Goal: Transaction & Acquisition: Purchase product/service

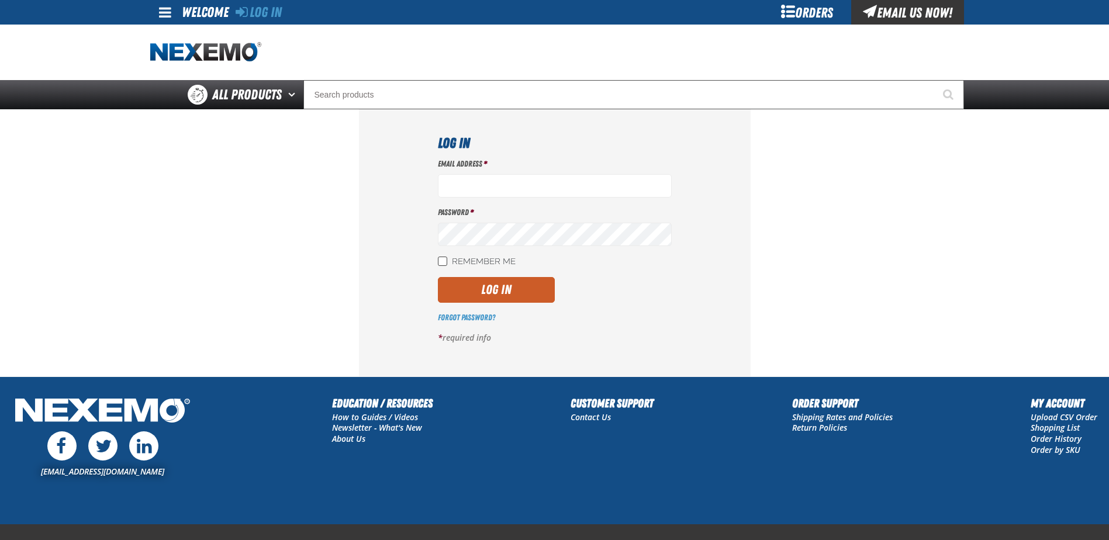
type input "[EMAIL_ADDRESS][DOMAIN_NAME]"
click at [444, 262] on input "Remember Me" at bounding box center [442, 261] width 9 height 9
checkbox input "true"
click at [523, 295] on button "Log In" at bounding box center [496, 290] width 117 height 26
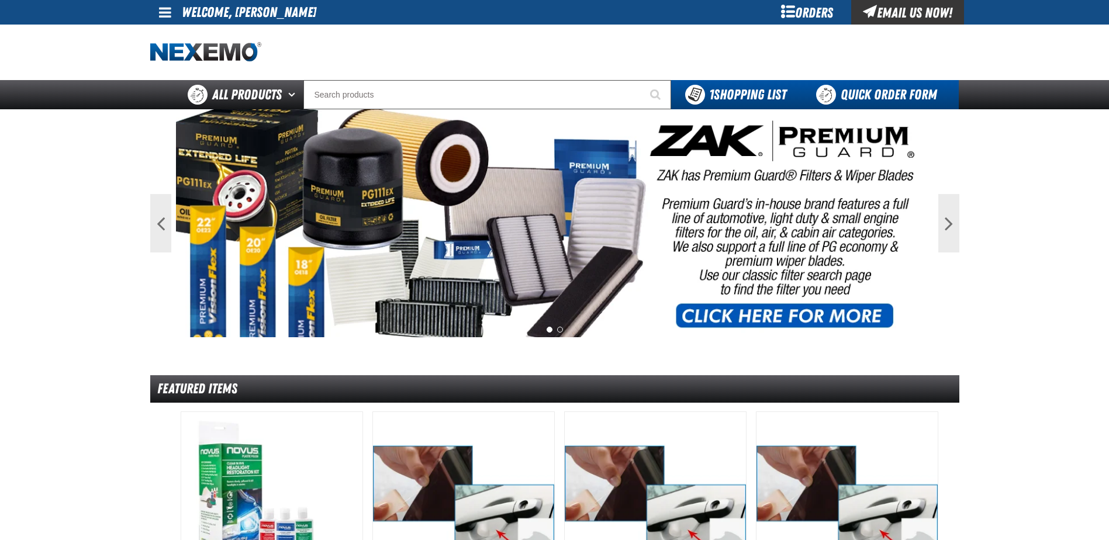
click at [869, 96] on link "Quick Order Form" at bounding box center [879, 94] width 158 height 29
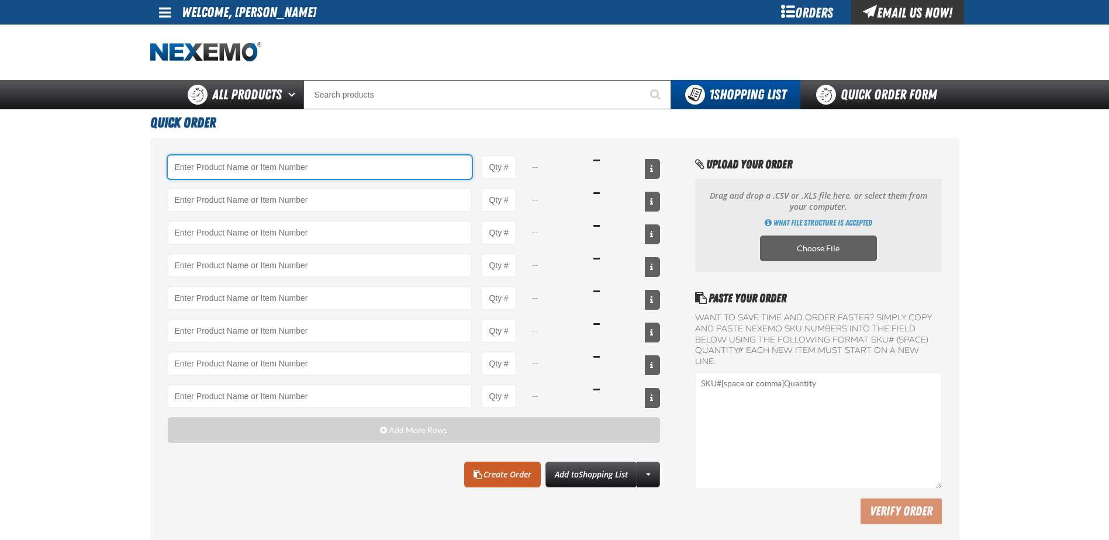
click at [248, 167] on input "Product" at bounding box center [320, 166] width 305 height 23
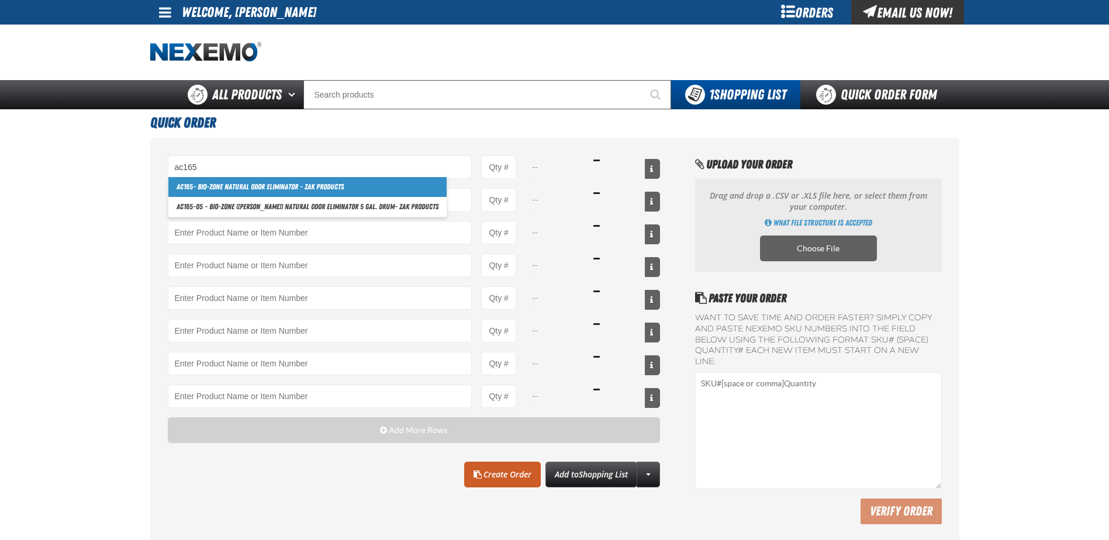
click at [238, 188] on link "AC165 - Bio-Zone Natural Odor Eliminator - ZAK Products" at bounding box center [307, 187] width 278 height 20
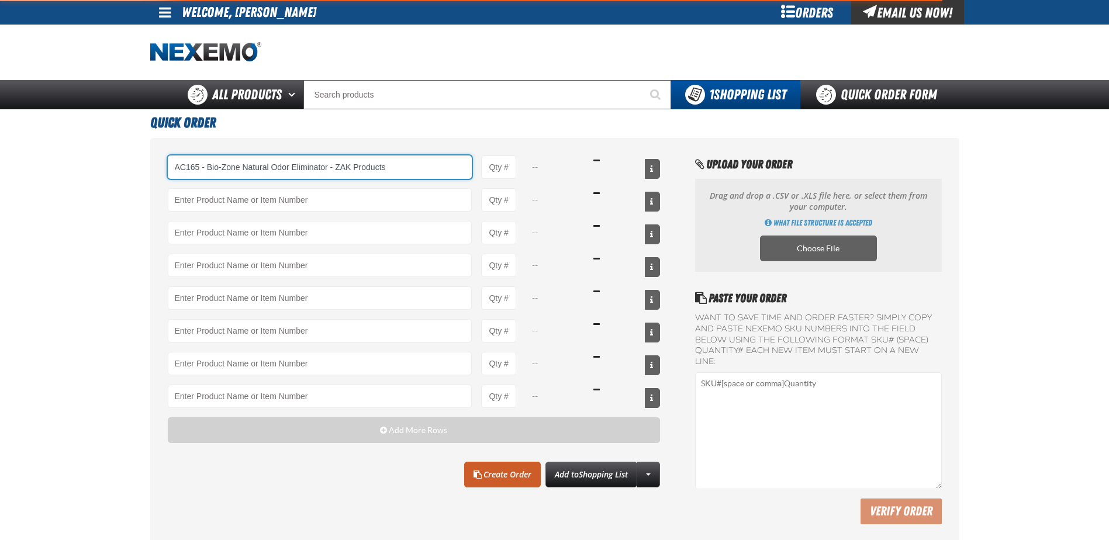
type input "AC165 - Bio-Zone Natural Odor Eliminator - ZAK Products"
type input "1"
select select "bottle"
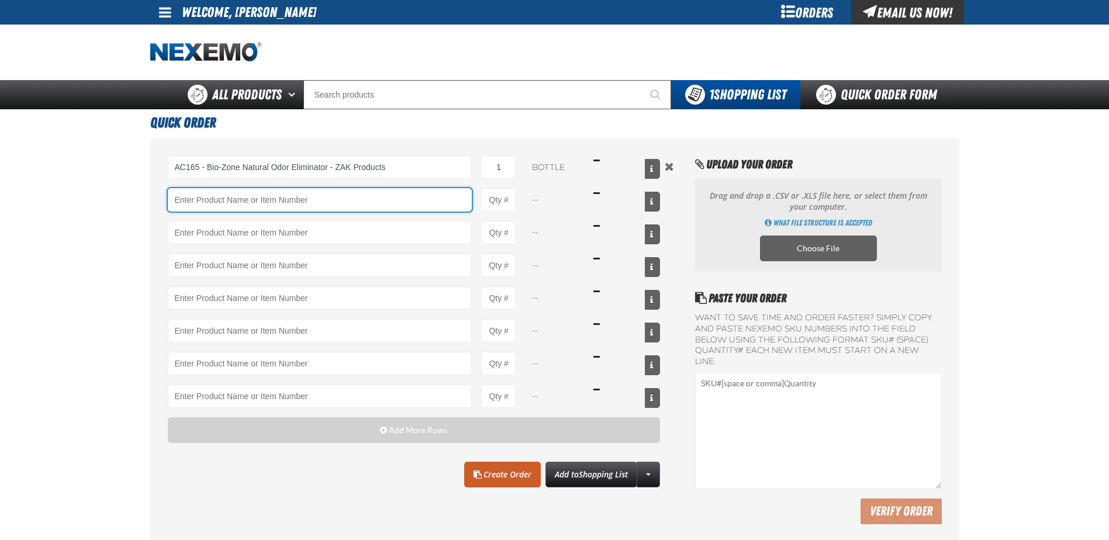
click at [247, 201] on input "Product" at bounding box center [320, 199] width 305 height 23
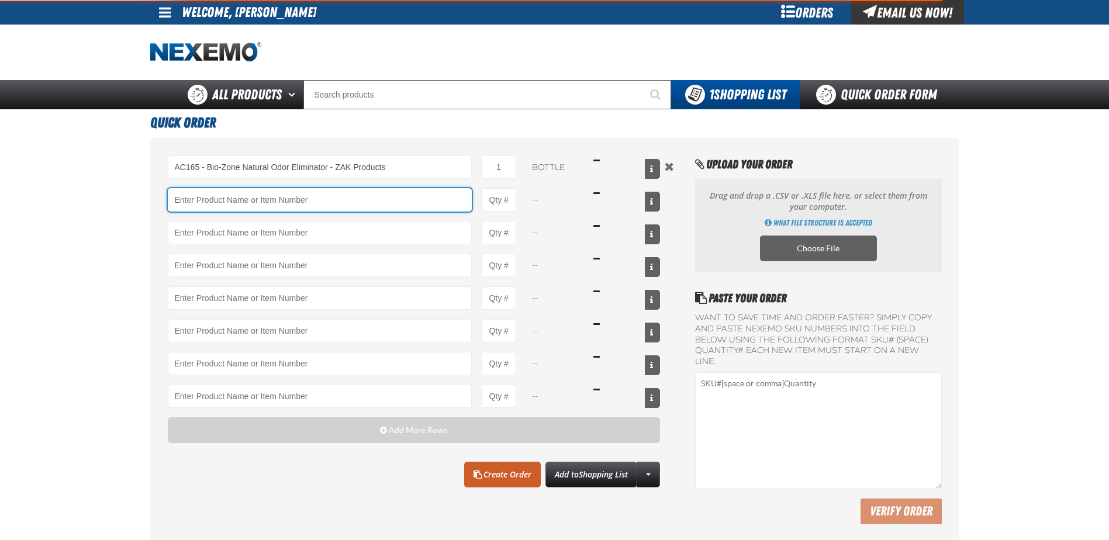
type input "AC165 - Bio-Zone Natural Odor Eliminator - ZAK Products"
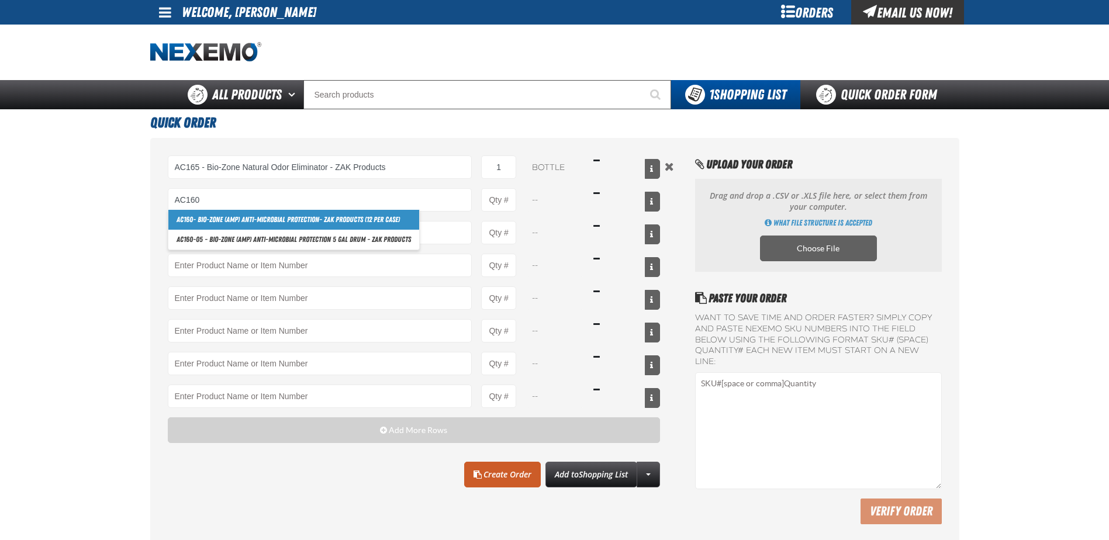
click at [230, 219] on link "AC160 - Bio-Zone (AMP) Anti-Microbial Protection- ZAK Products (12 per case)" at bounding box center [293, 220] width 251 height 20
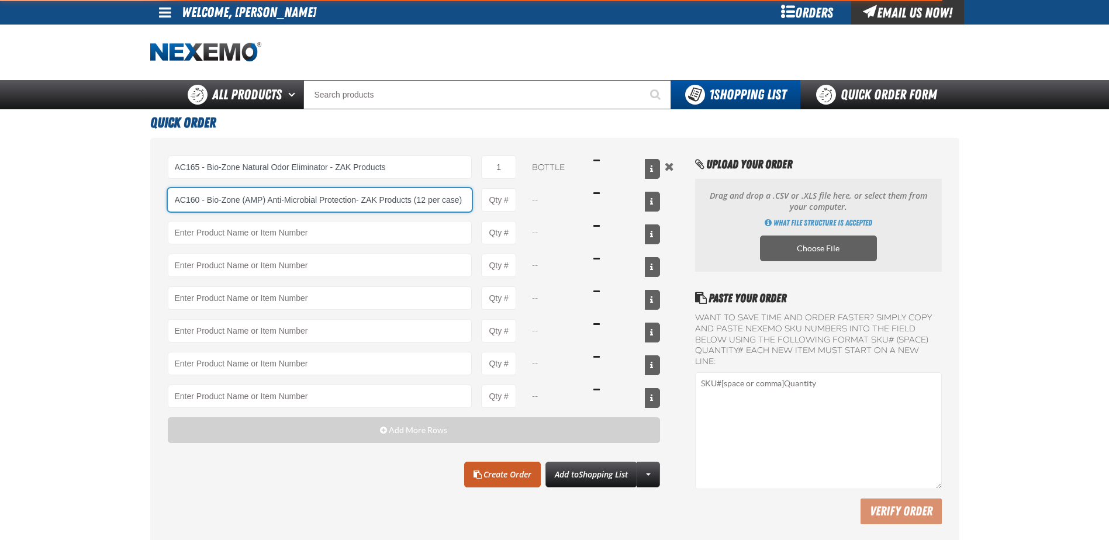
type input "AC160 - Bio-Zone (AMP) Anti-Microbial Protection- ZAK Products (12 per case)"
type input "1"
select select "bottle"
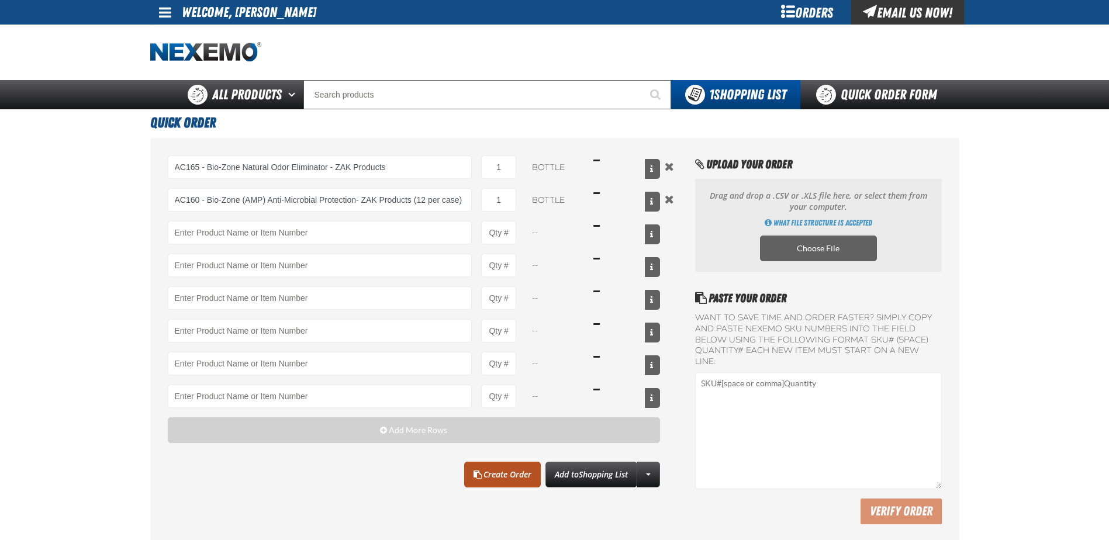
click at [500, 474] on link "Create Order" at bounding box center [502, 475] width 77 height 26
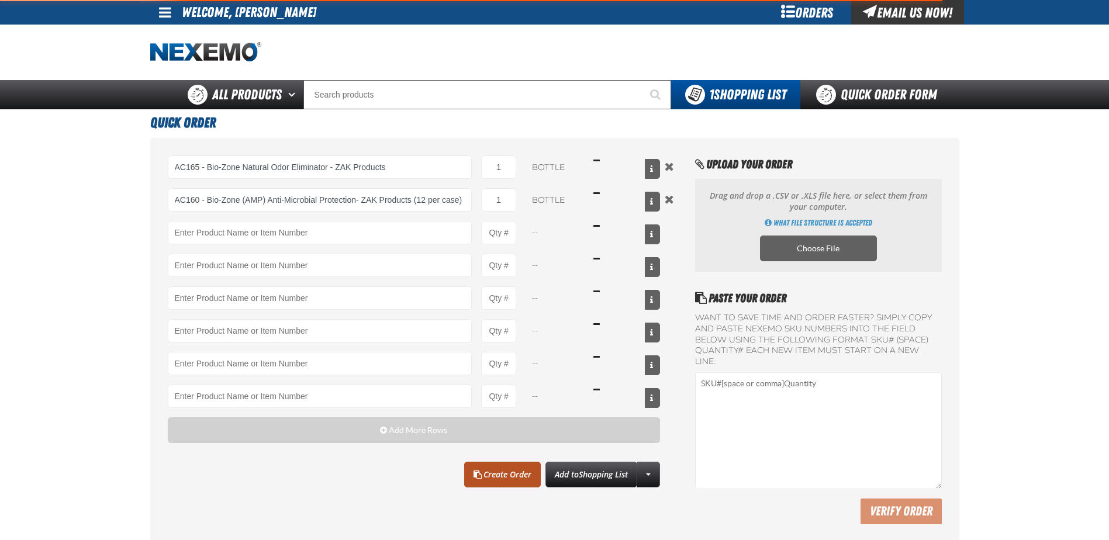
type input "AC160 - Bio-Zone (AMP) Anti-Microbial Protection- ZAK Products (12 per case)"
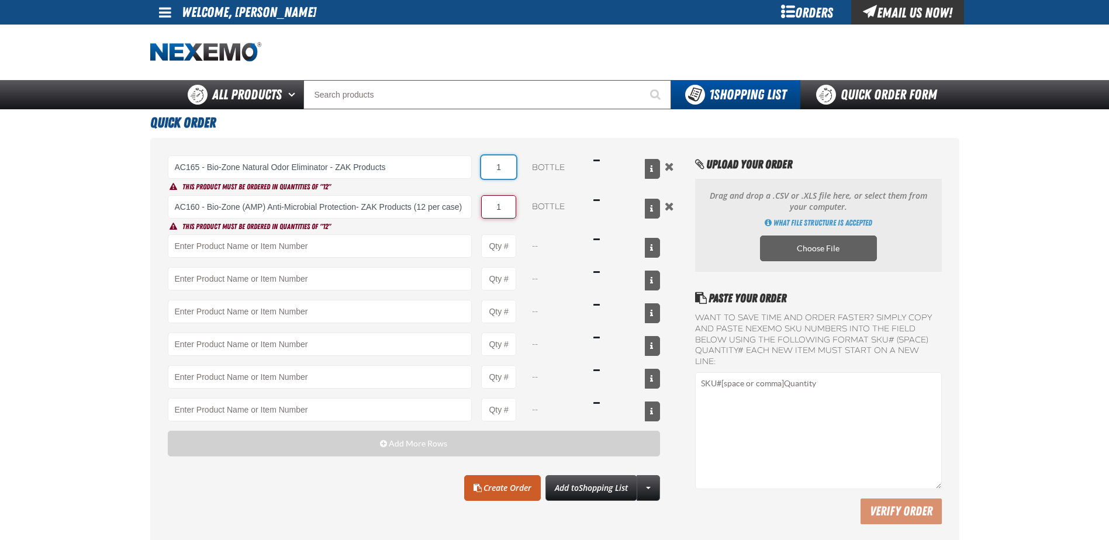
drag, startPoint x: 489, startPoint y: 169, endPoint x: 513, endPoint y: 164, distance: 24.5
click at [513, 164] on input "1" at bounding box center [498, 166] width 35 height 23
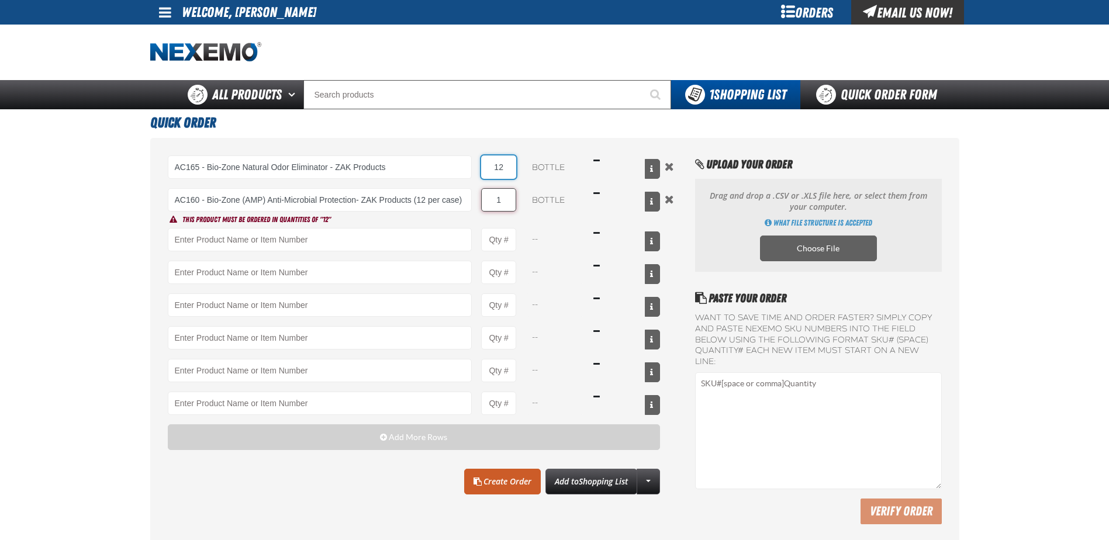
type input "12"
drag, startPoint x: 490, startPoint y: 195, endPoint x: 507, endPoint y: 197, distance: 17.1
click at [507, 197] on input "1" at bounding box center [498, 199] width 35 height 23
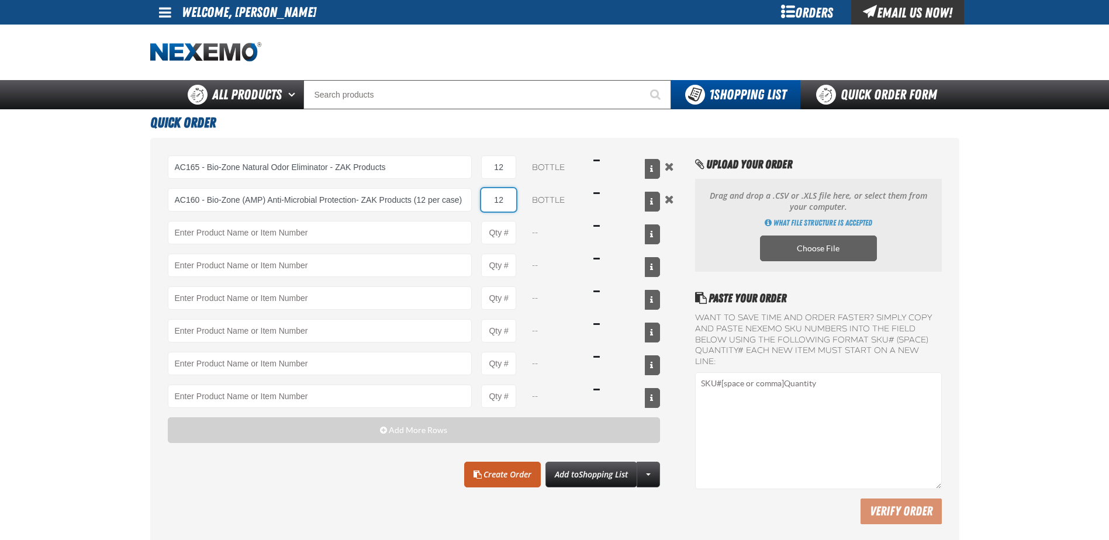
drag, startPoint x: 507, startPoint y: 202, endPoint x: 482, endPoint y: 205, distance: 25.2
click at [482, 205] on input "12" at bounding box center [498, 199] width 35 height 23
type input "12"
click at [100, 333] on main "Quick Order AC165 - Bio-Zone Natural Odor Eliminator - ZAK Products AC165 - Bio…" at bounding box center [554, 328] width 1109 height 438
drag, startPoint x: 485, startPoint y: 165, endPoint x: 518, endPoint y: 164, distance: 32.7
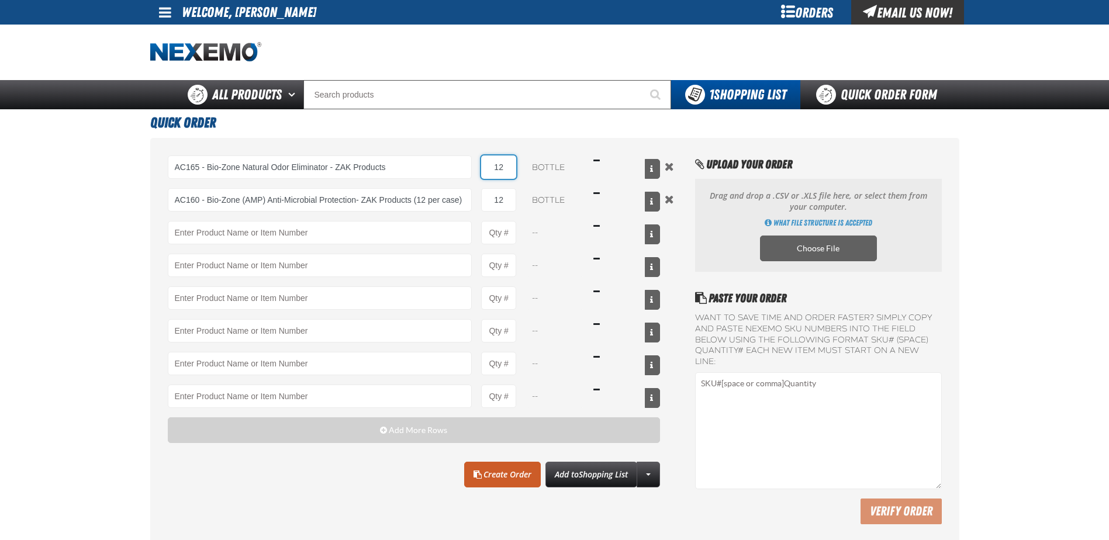
click at [518, 164] on div "AC165 - Bio-Zone Natural Odor Eliminator - ZAK Products AC165 - Bio-Zone Natura…" at bounding box center [414, 166] width 493 height 23
drag, startPoint x: 510, startPoint y: 194, endPoint x: 525, endPoint y: 191, distance: 16.0
click at [525, 191] on div "AC160 - Bio-Zone (AMP) Anti-Microbial Protection- ZAK Products (12 per case) AC…" at bounding box center [414, 199] width 493 height 23
